Goal: Task Accomplishment & Management: Manage account settings

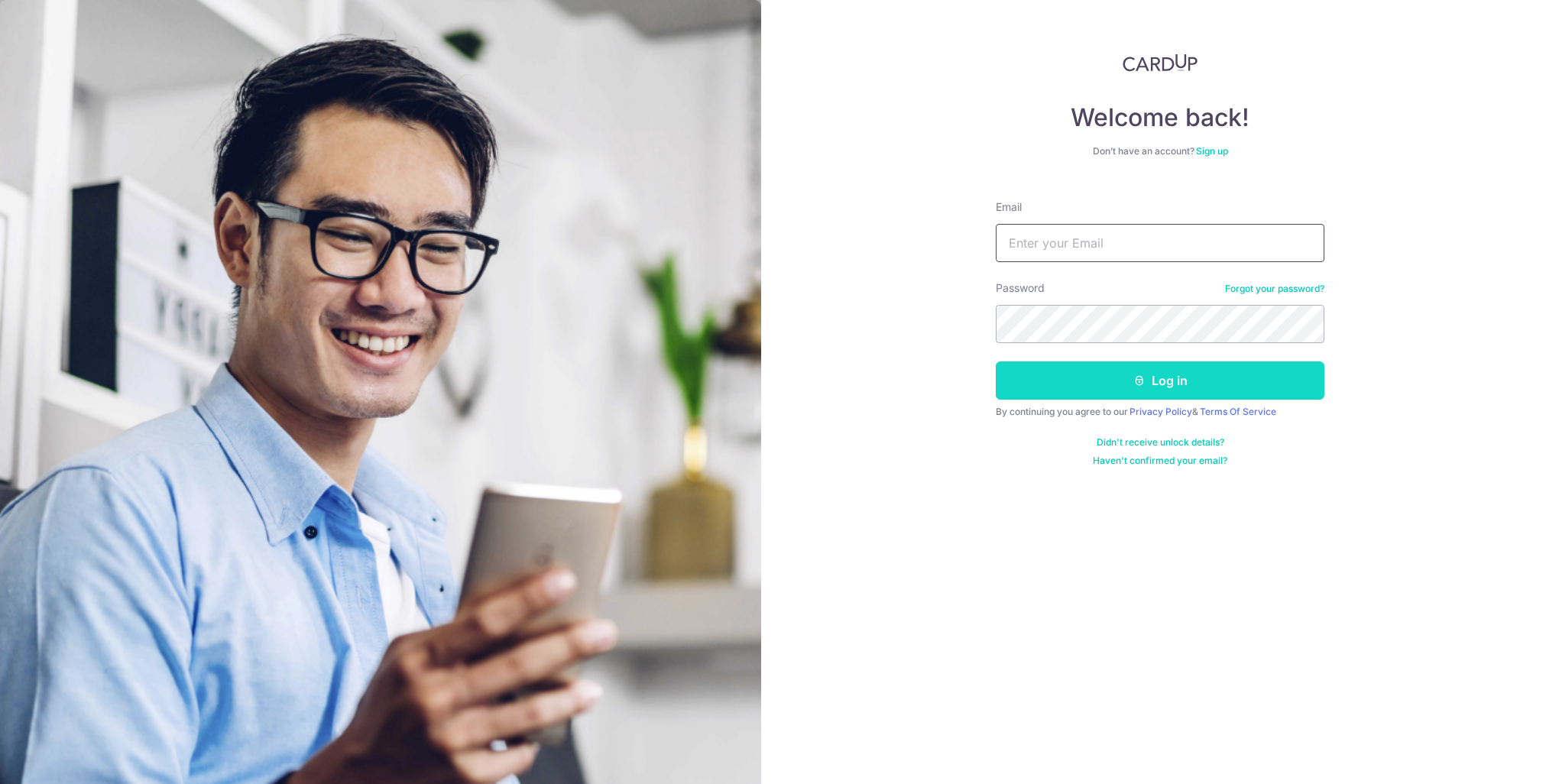
type input "[EMAIL_ADDRESS][DOMAIN_NAME]"
click at [1159, 391] on button "Log in" at bounding box center [1160, 381] width 328 height 38
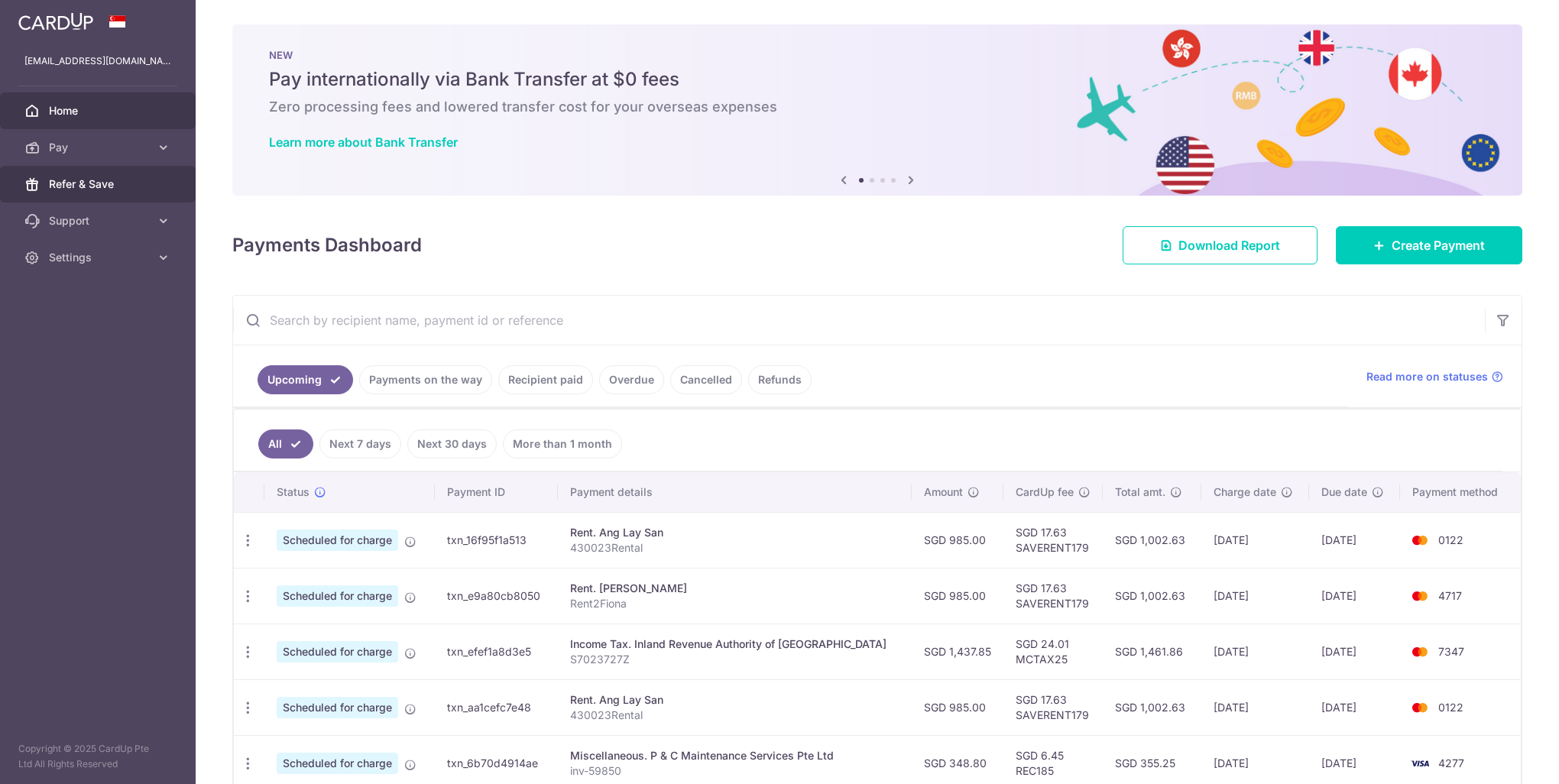
click at [106, 185] on span "Refer & Save" at bounding box center [99, 184] width 101 height 15
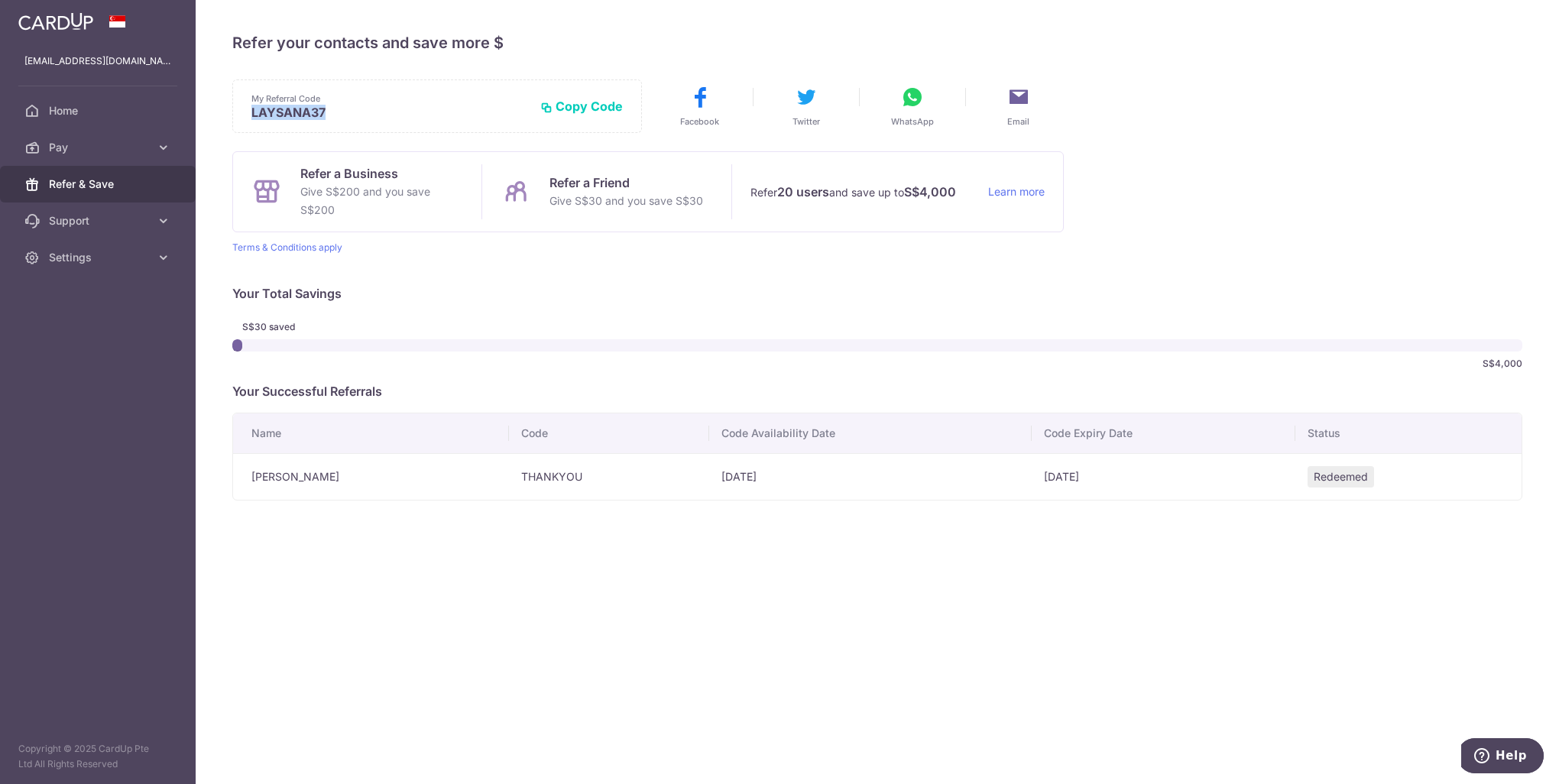
drag, startPoint x: 328, startPoint y: 114, endPoint x: 234, endPoint y: 109, distance: 94.1
click at [234, 109] on div "My Referral Code LAYSANA37 Copy Code Copied" at bounding box center [437, 105] width 410 height 53
copy p "LAYSANA37"
click at [79, 115] on span "Home" at bounding box center [99, 110] width 101 height 15
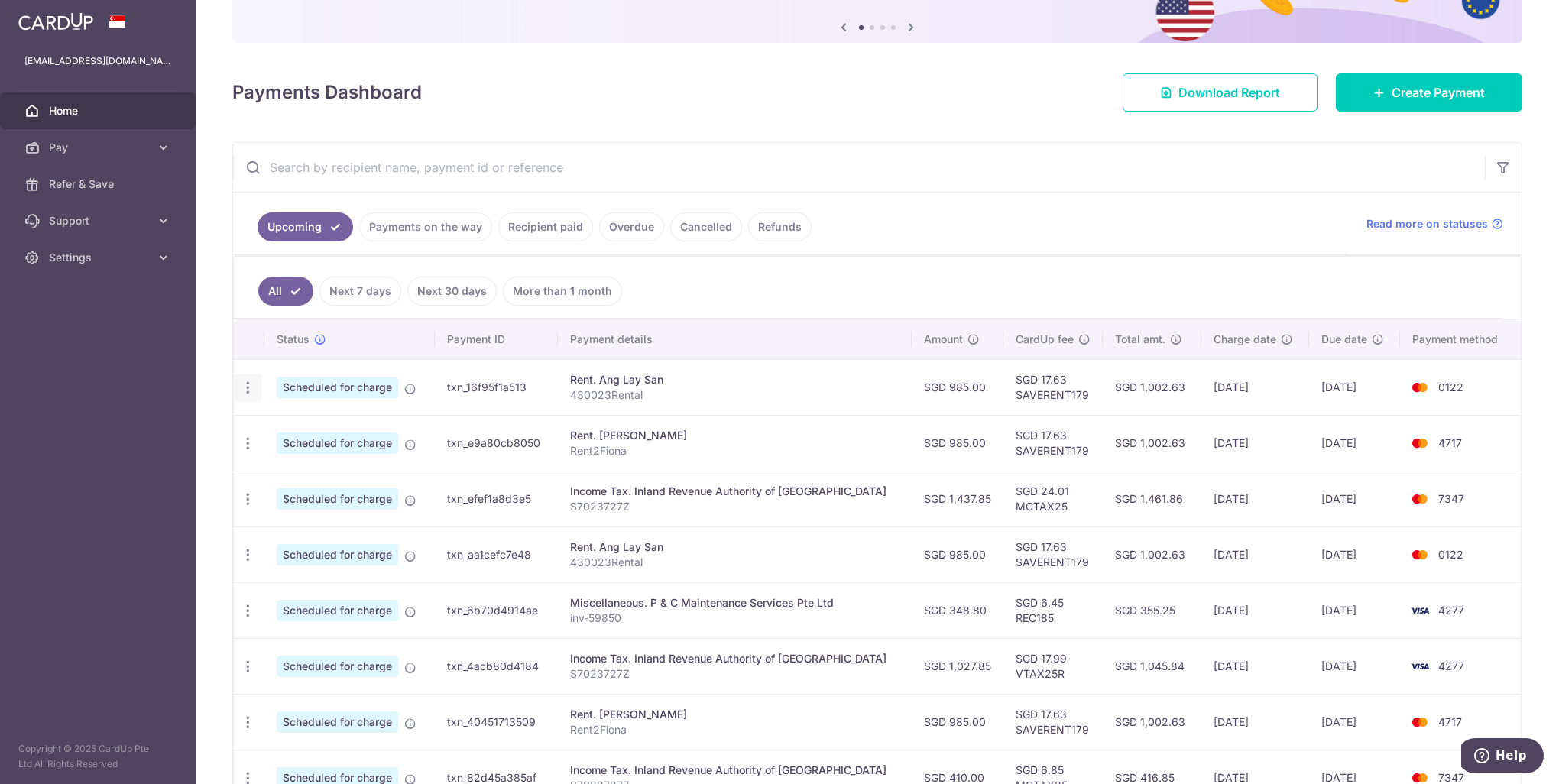
click at [242, 386] on icon "button" at bounding box center [248, 388] width 16 height 16
click at [326, 426] on span "Update payment" at bounding box center [329, 429] width 104 height 18
radio input "true"
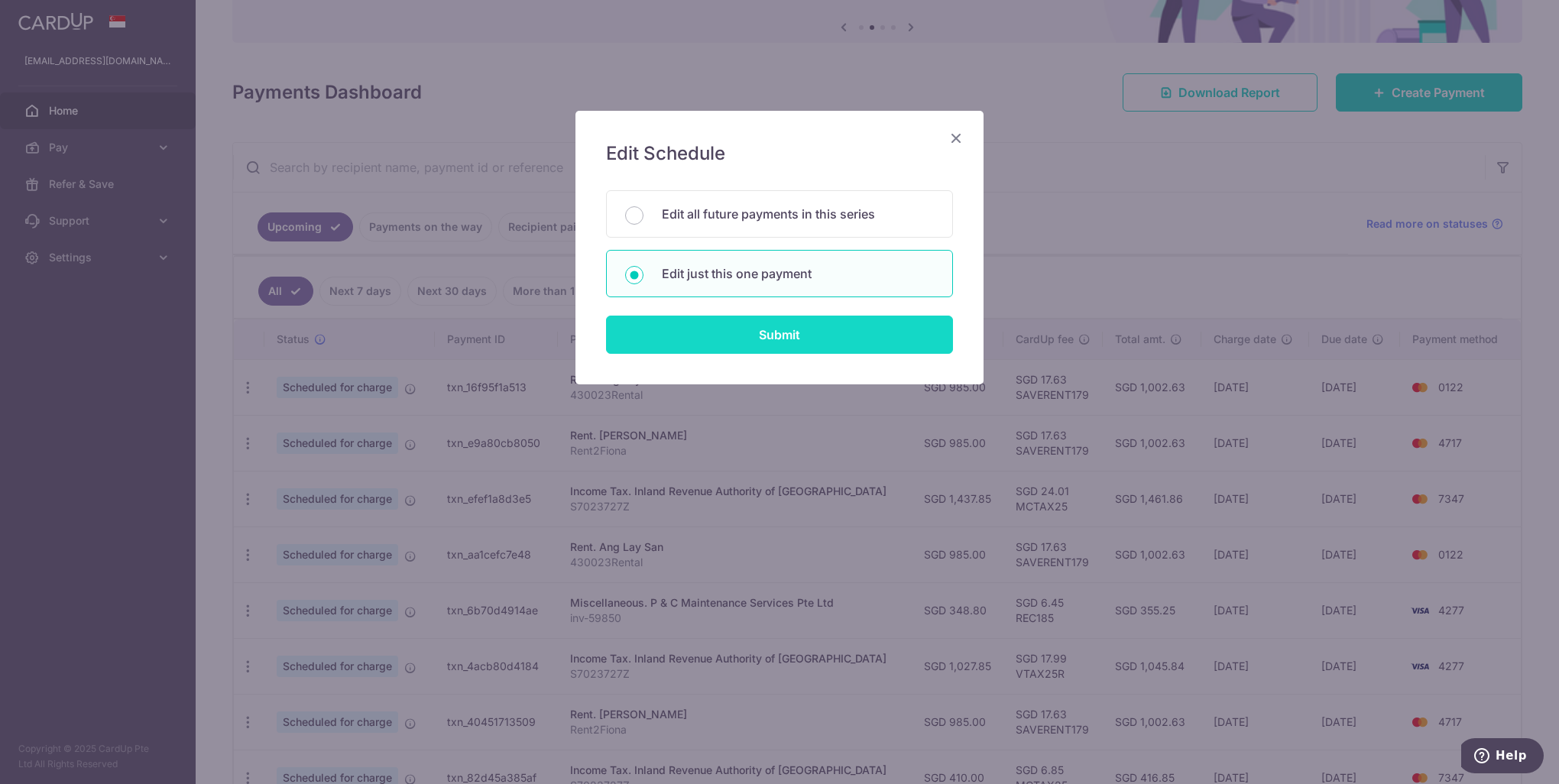
click at [780, 335] on input "Submit" at bounding box center [780, 335] width 347 height 38
radio input "true"
type input "985.00"
type input "20/10/2025"
type input "430023Rental"
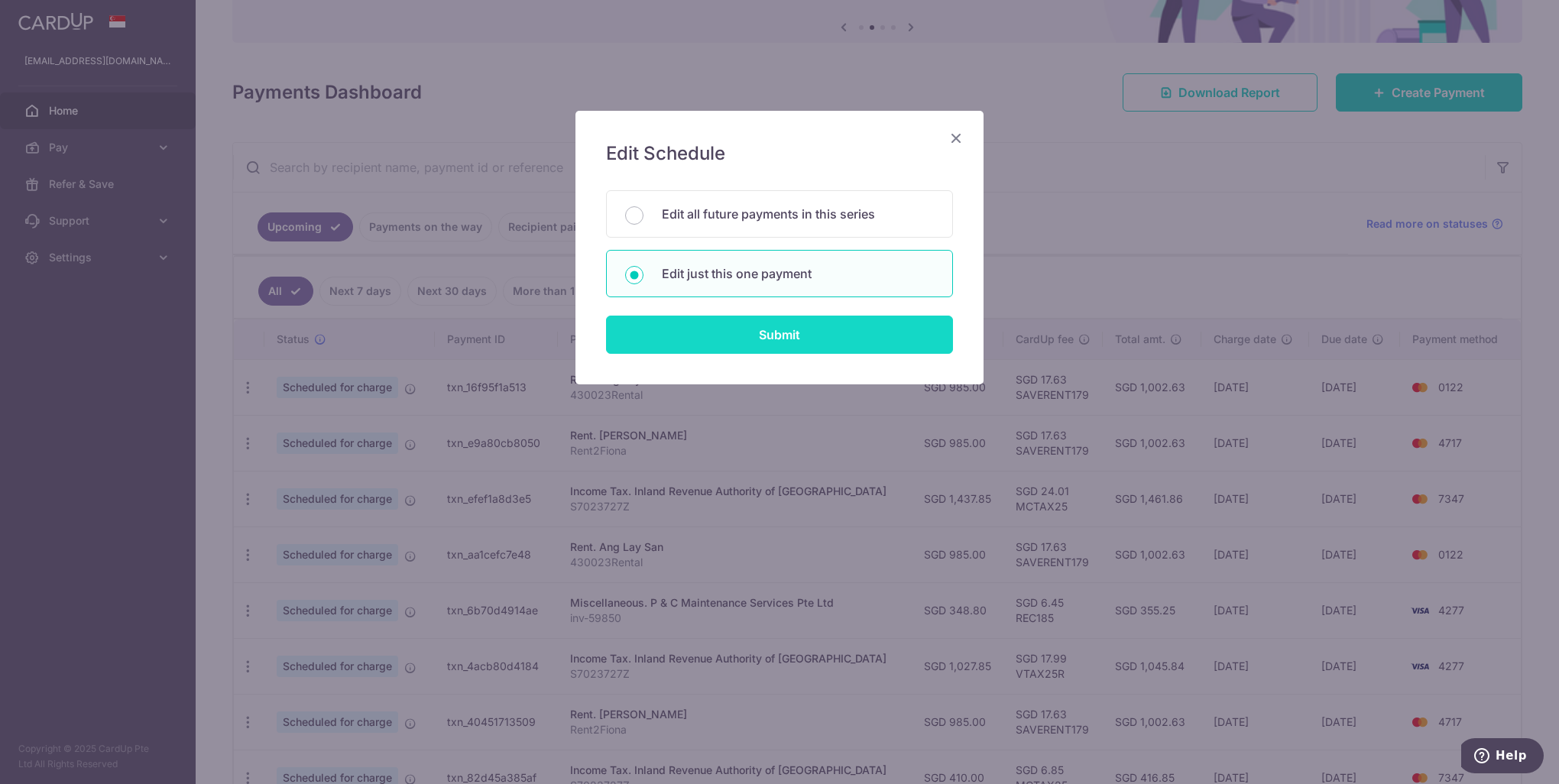
type input "SAVERENT179"
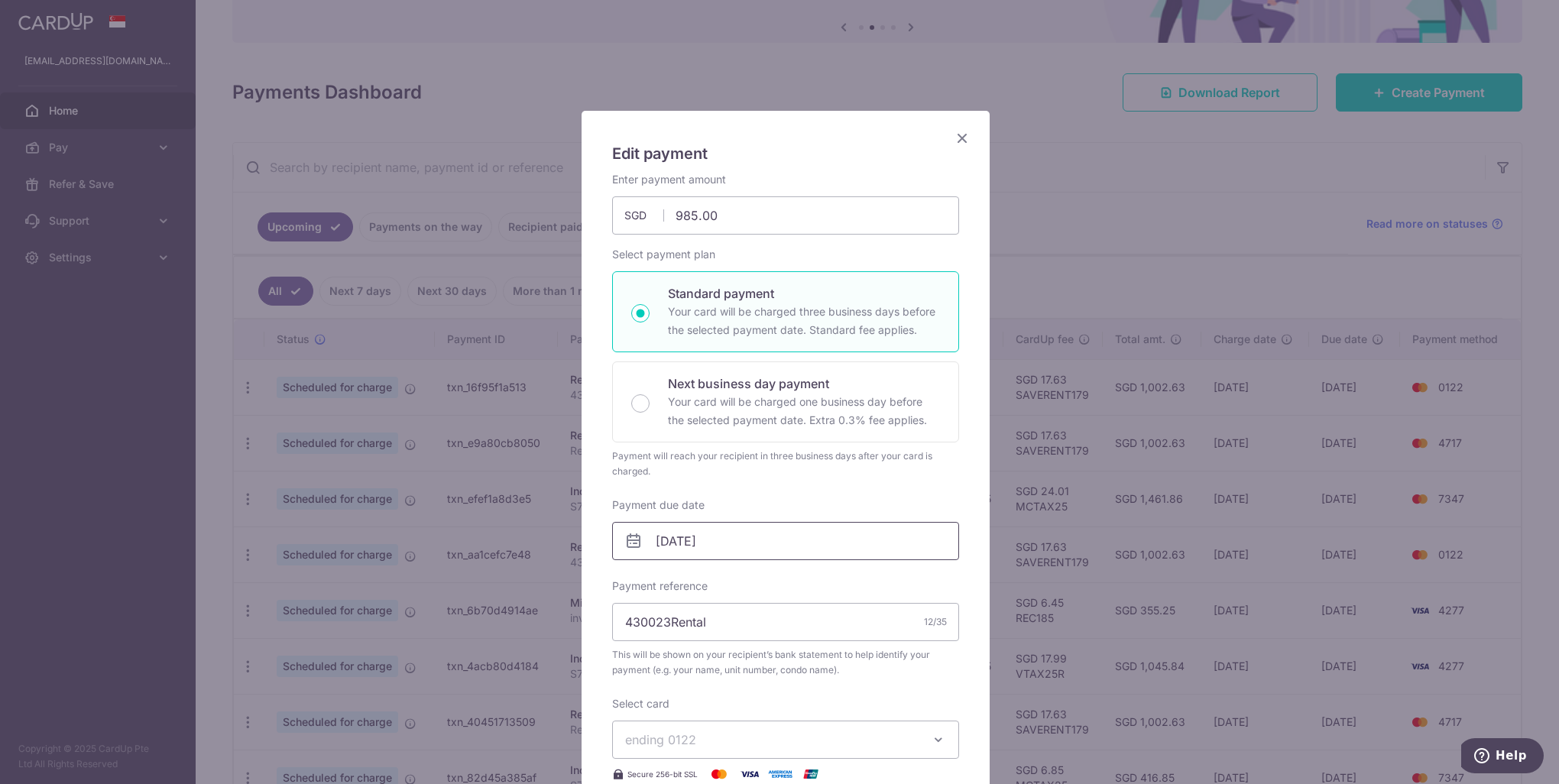
scroll to position [76, 0]
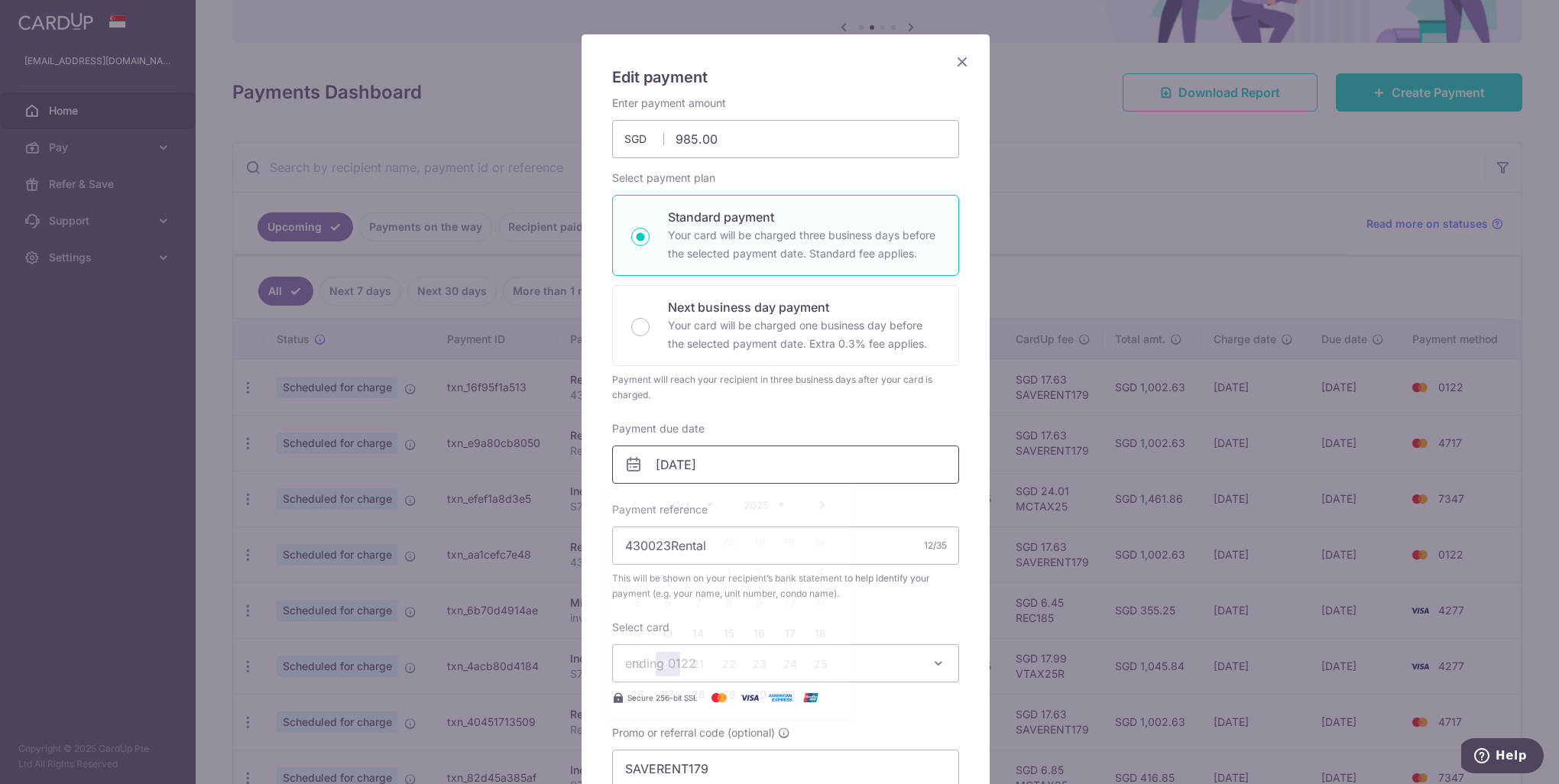
click at [748, 463] on input "20/10/2025" at bounding box center [786, 465] width 347 height 38
click at [692, 691] on link "28" at bounding box center [698, 694] width 25 height 25
type input "[DATE]"
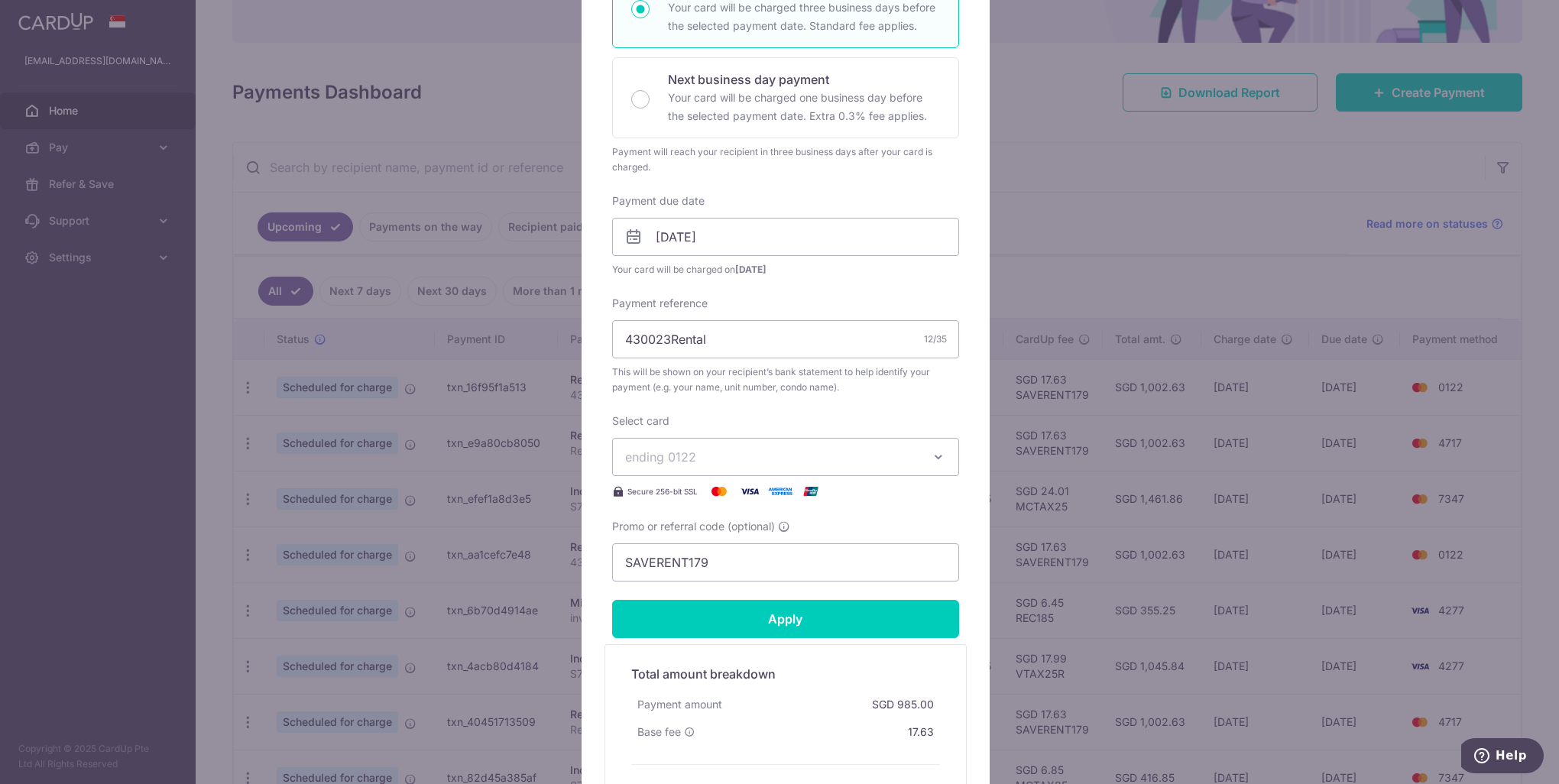
scroll to position [305, 0]
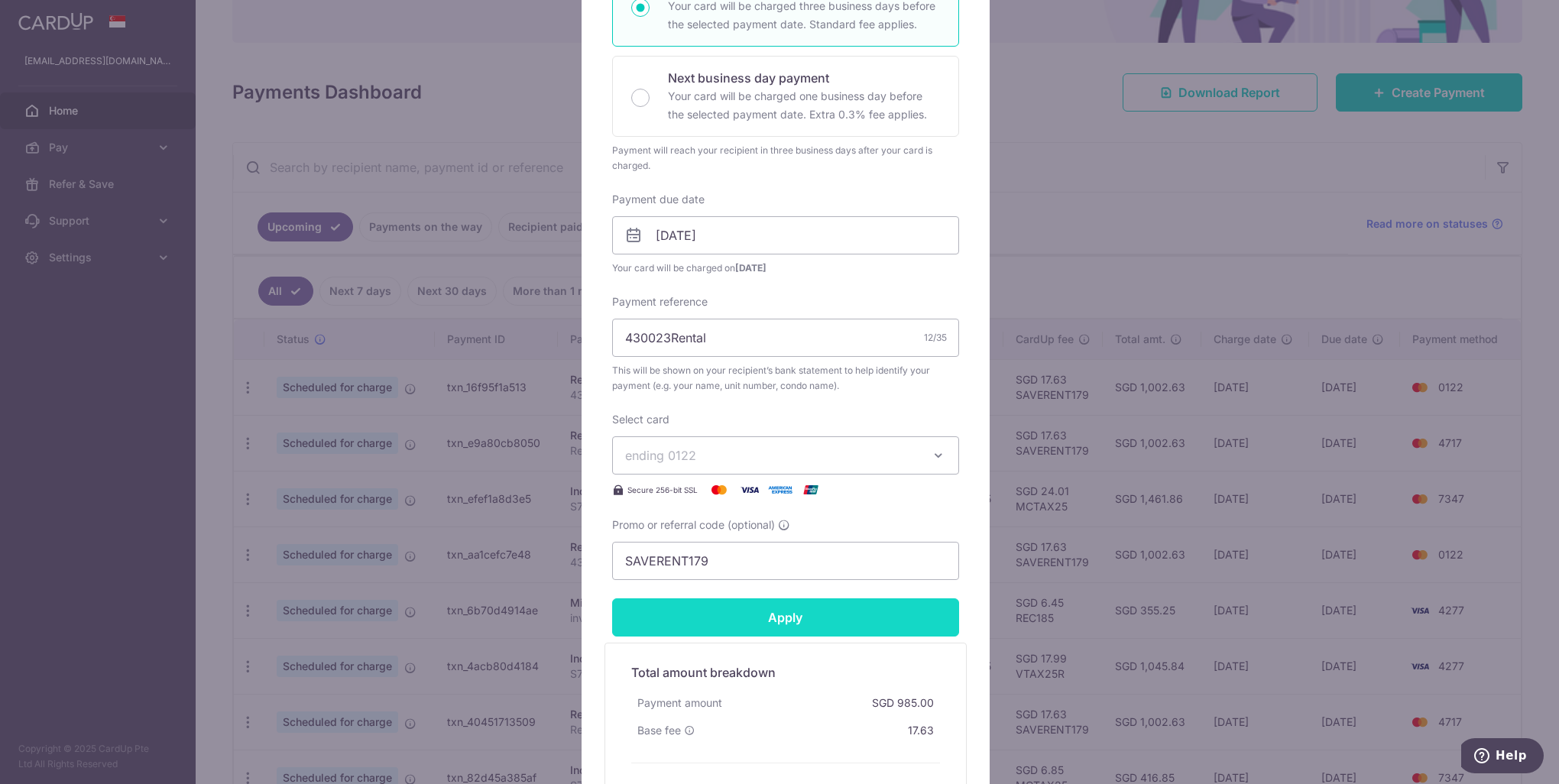
click at [732, 621] on input "Apply" at bounding box center [786, 618] width 347 height 38
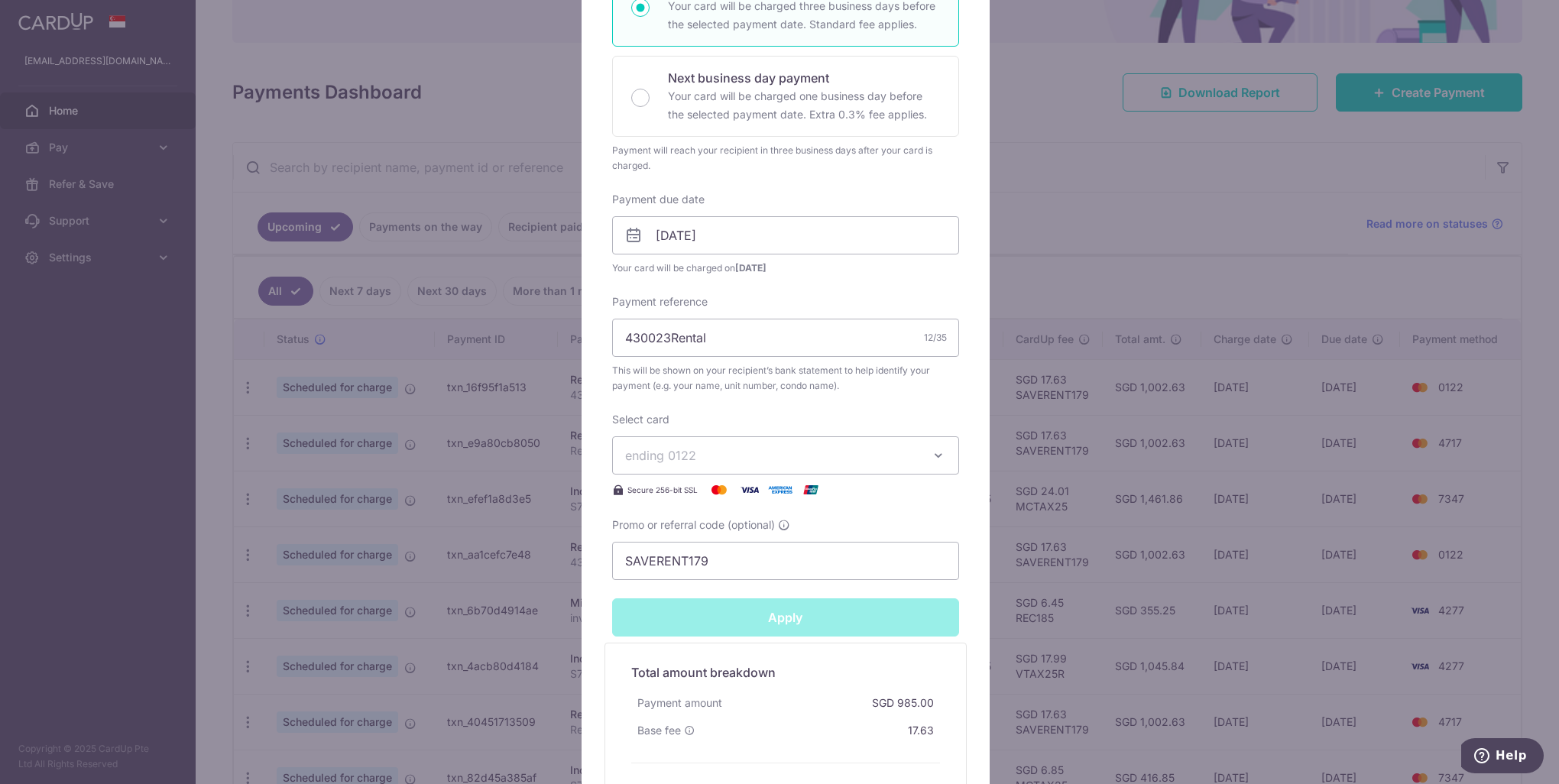
type input "Successfully Applied"
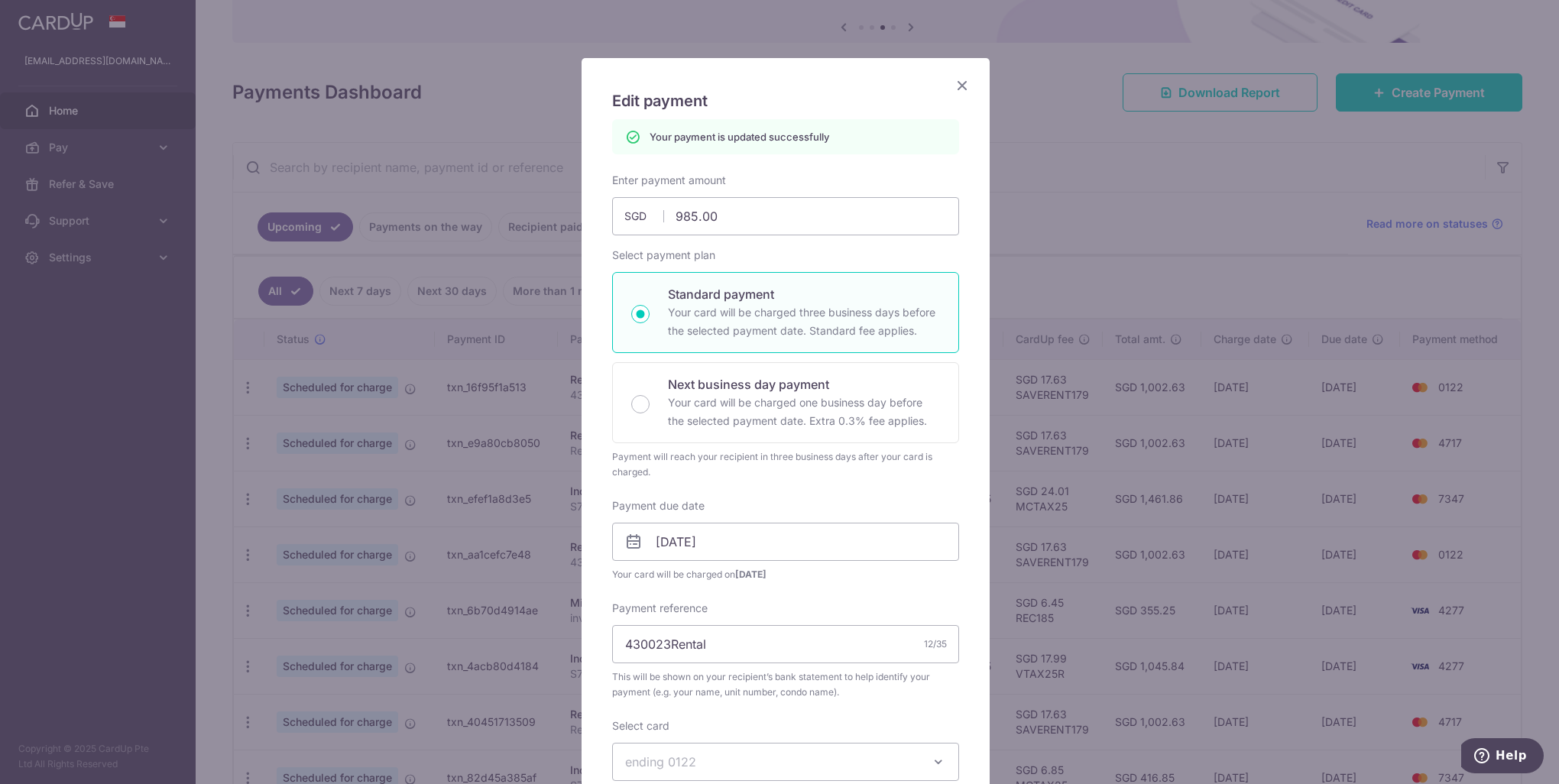
scroll to position [0, 0]
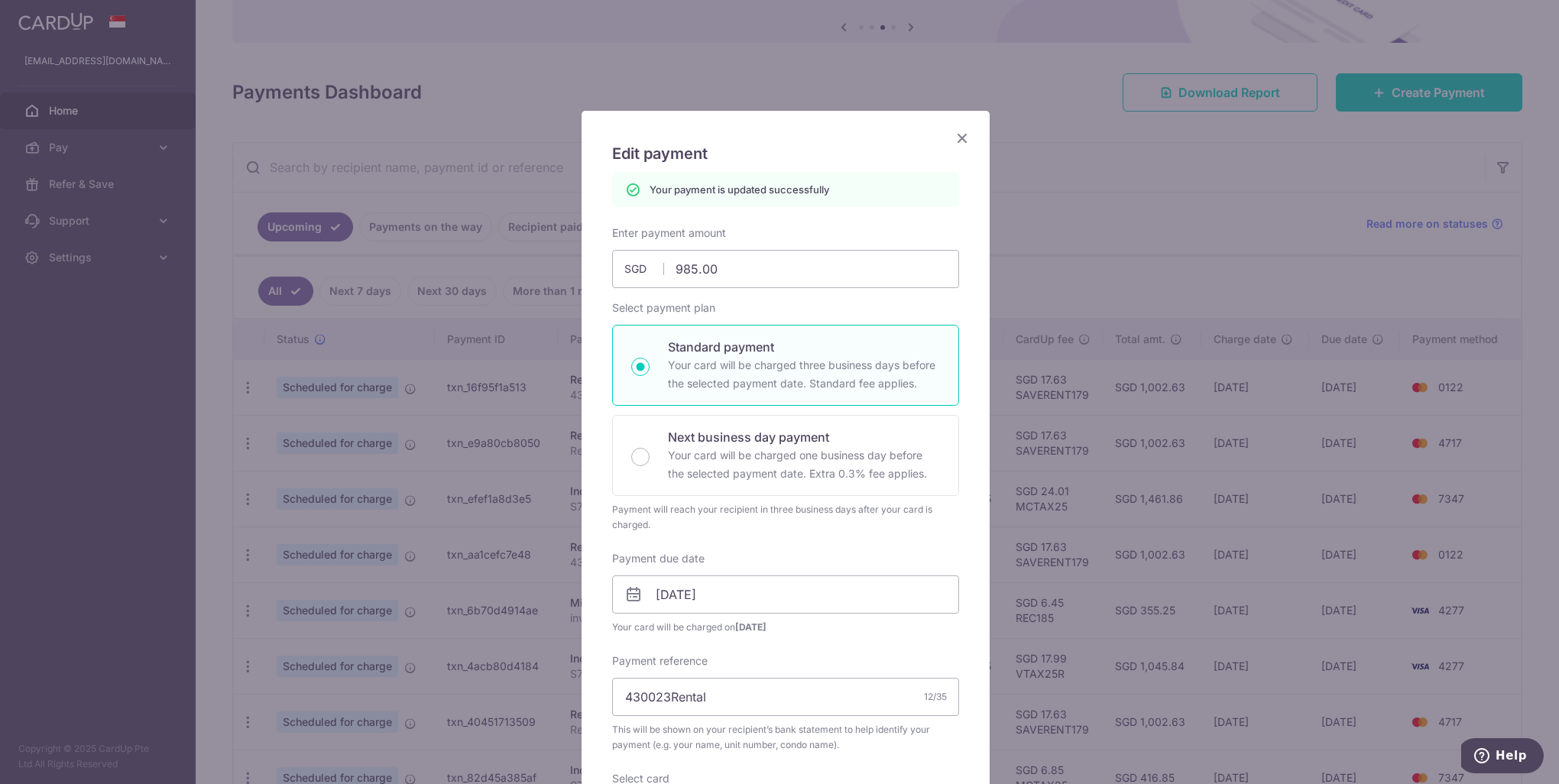
click at [953, 137] on icon "Close" at bounding box center [962, 138] width 18 height 19
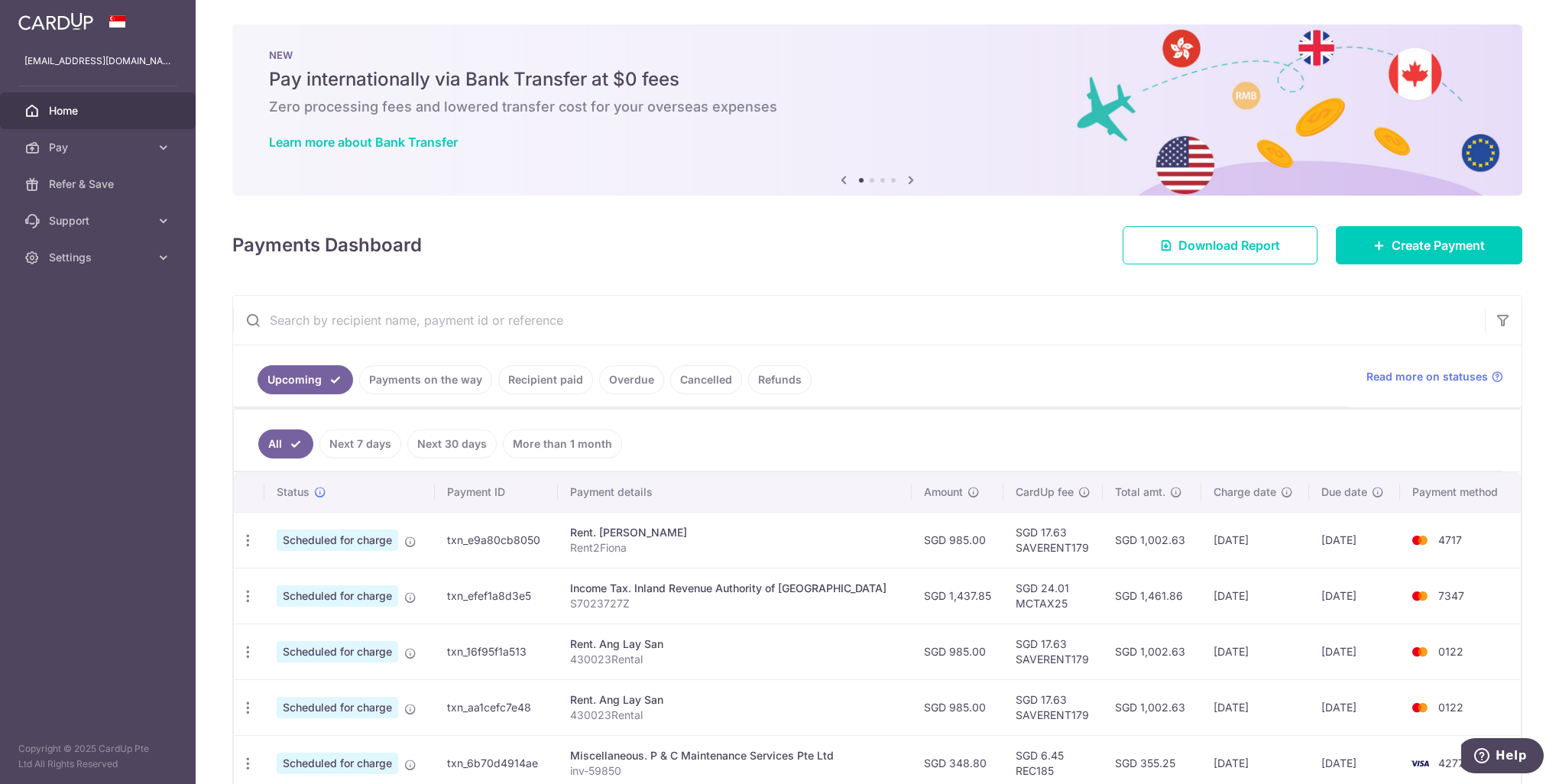
drag, startPoint x: 590, startPoint y: 105, endPoint x: 849, endPoint y: 152, distance: 263.2
click at [591, 105] on h6 "Zero processing fees and lowered transfer cost for your overseas expenses" at bounding box center [877, 106] width 1216 height 18
click at [624, 702] on div "Rent. Ang Lay San" at bounding box center [735, 699] width 330 height 15
click at [98, 116] on span "Home" at bounding box center [99, 110] width 101 height 15
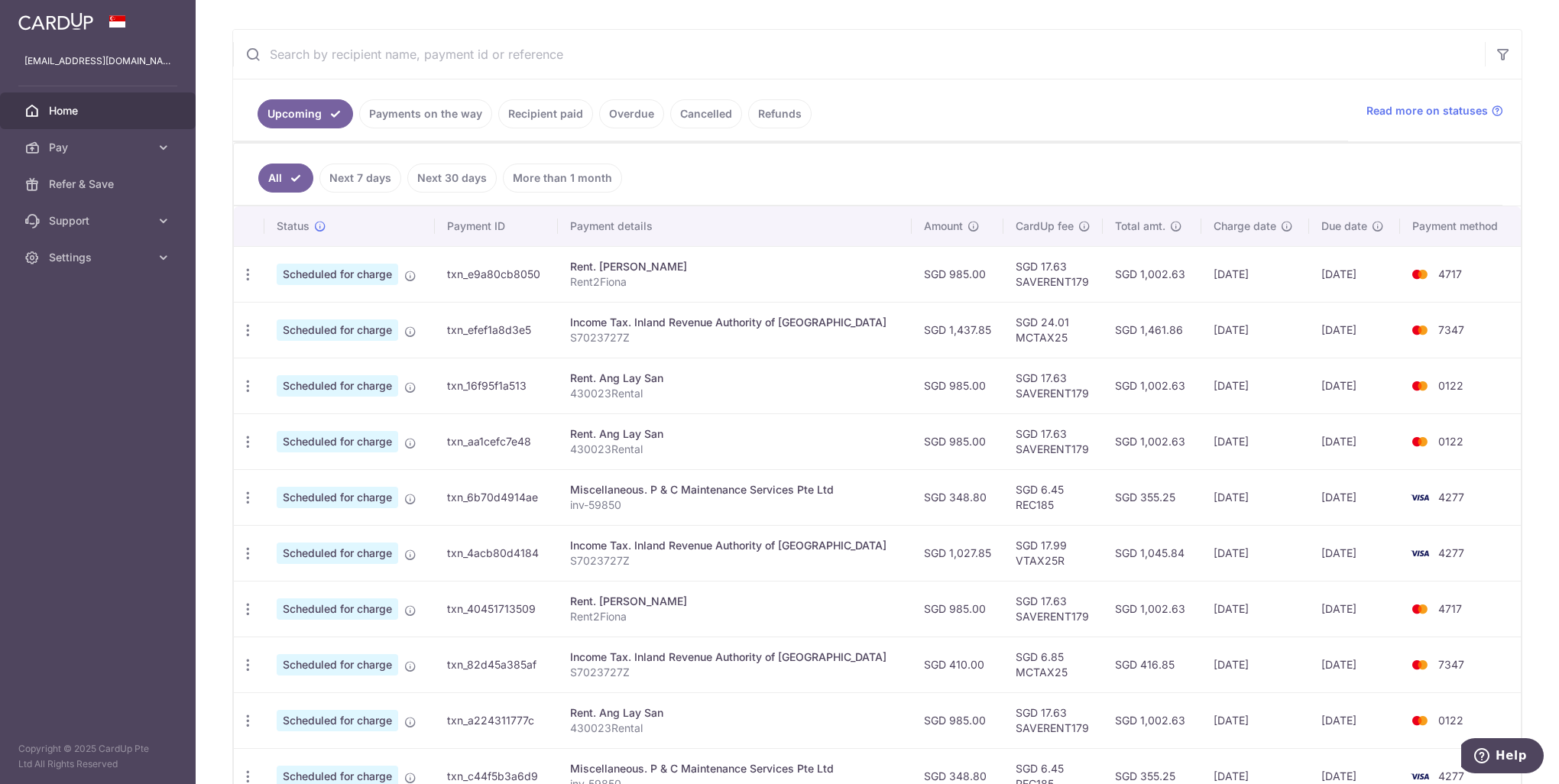
scroll to position [87, 0]
